Goal: Transaction & Acquisition: Purchase product/service

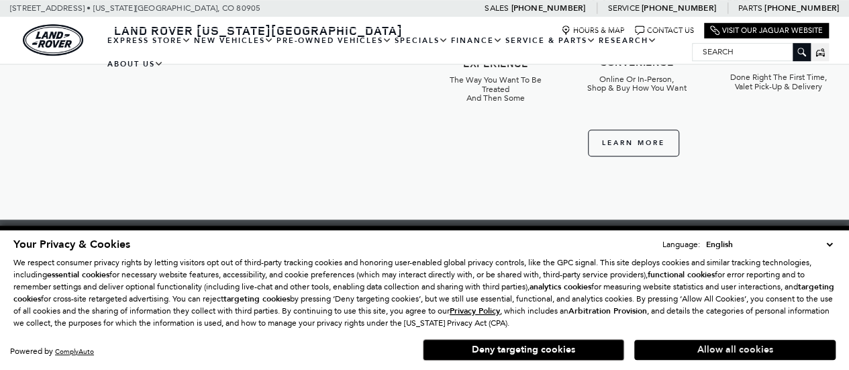
click at [733, 353] on button "Allow all cookies" at bounding box center [734, 350] width 201 height 20
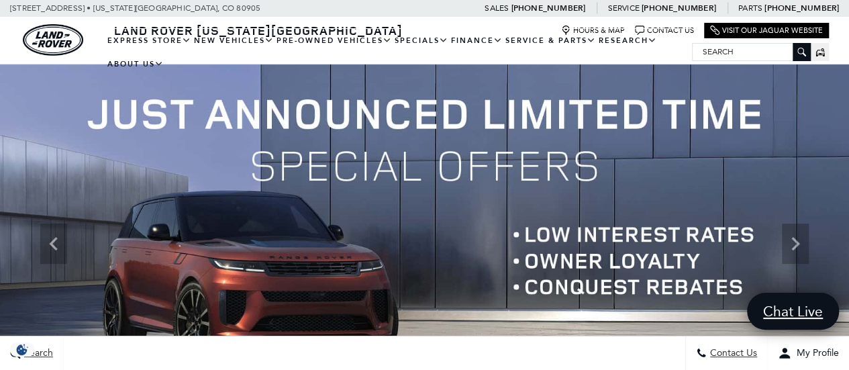
drag, startPoint x: 858, startPoint y: 100, endPoint x: 843, endPoint y: 27, distance: 74.8
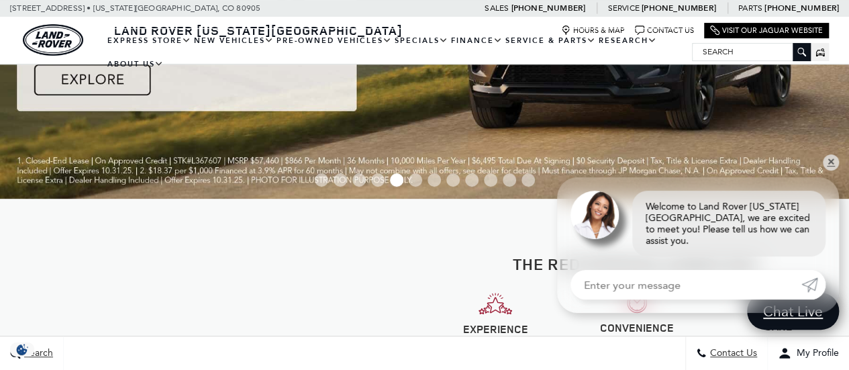
scroll to position [231, 0]
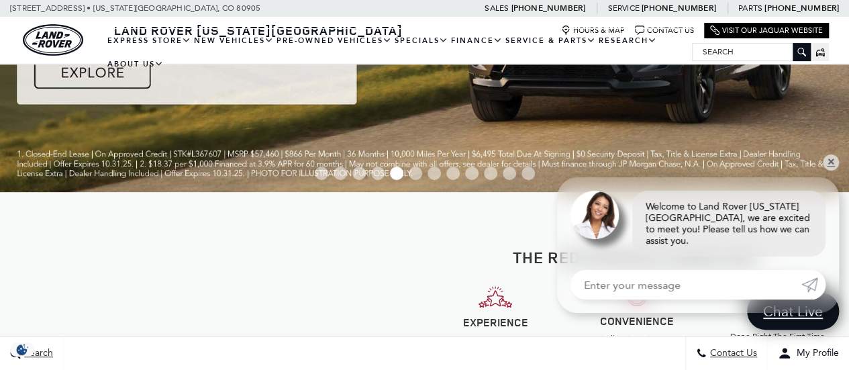
click at [839, 174] on div at bounding box center [424, 174] width 849 height 21
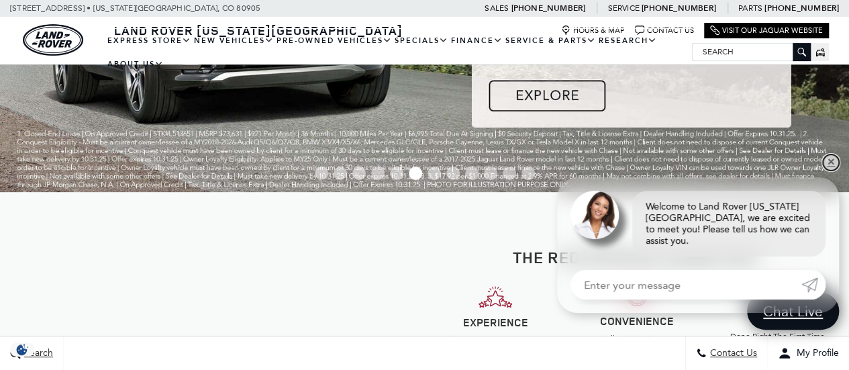
click at [835, 170] on link "✕" at bounding box center [831, 162] width 16 height 16
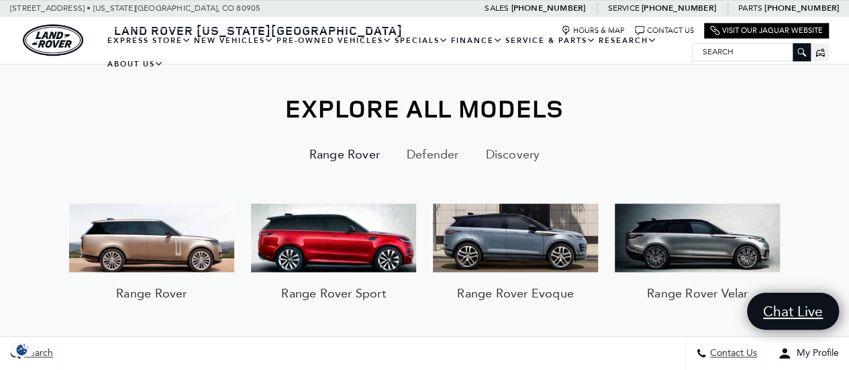
scroll to position [0, 0]
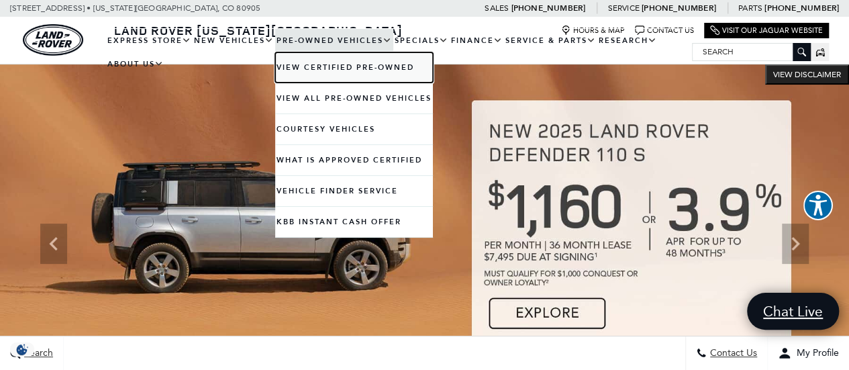
click at [318, 72] on link "View Certified Pre-Owned" at bounding box center [354, 67] width 158 height 30
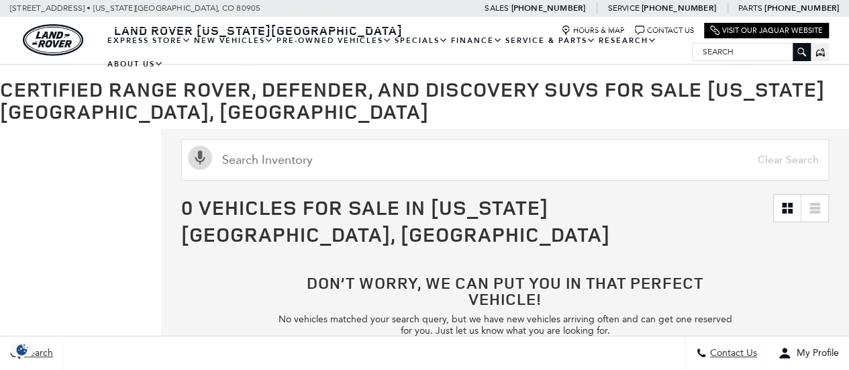
scroll to position [82, 0]
